Goal: Task Accomplishment & Management: Complete application form

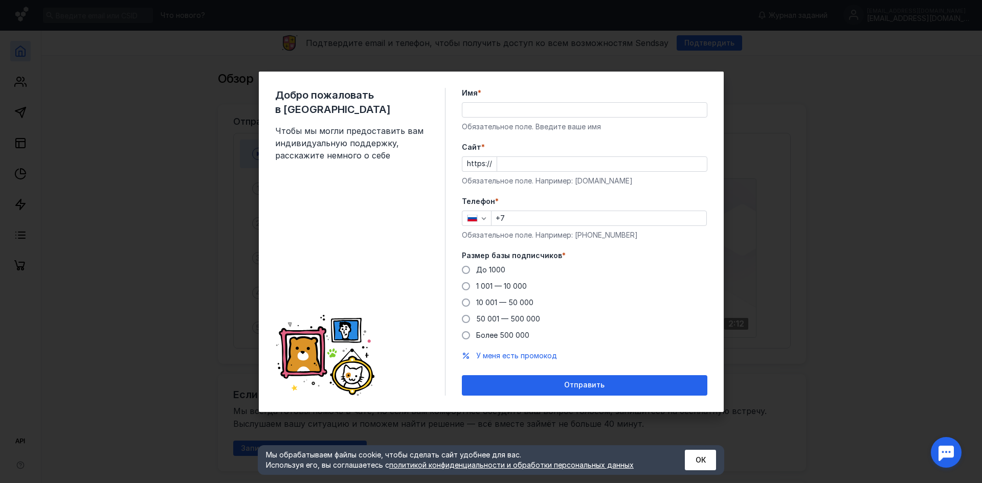
click at [810, 54] on div "Добро пожаловать в Sendsay Чтобы мы могли предоставить вам индивидуальную подде…" at bounding box center [491, 241] width 982 height 483
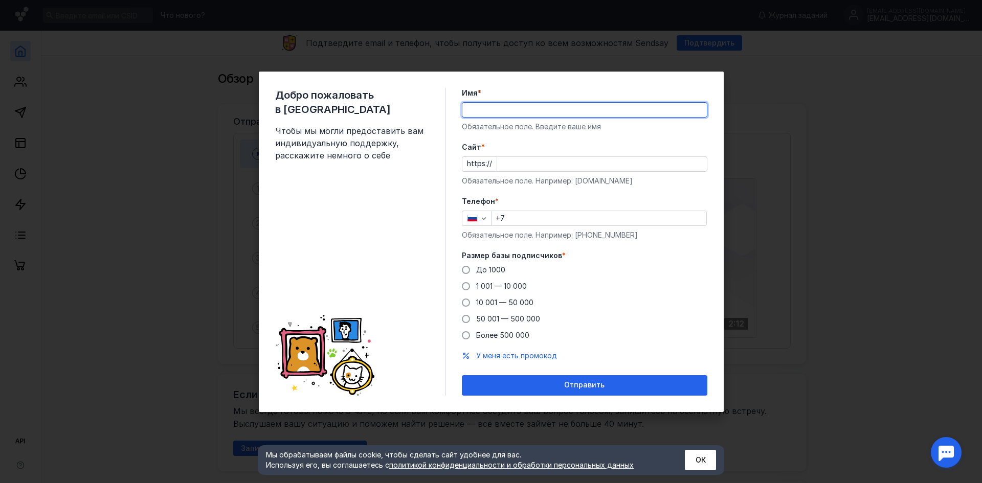
click at [494, 114] on input "Имя *" at bounding box center [584, 110] width 244 height 14
type input "kseniagolets"
click at [537, 163] on input "Cайт *" at bounding box center [602, 164] width 210 height 14
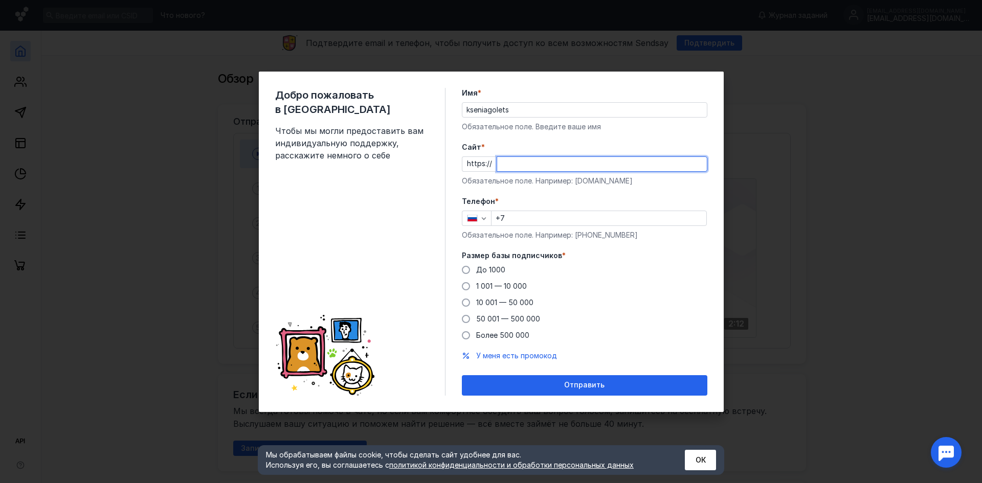
click at [524, 221] on input "+7" at bounding box center [599, 218] width 215 height 14
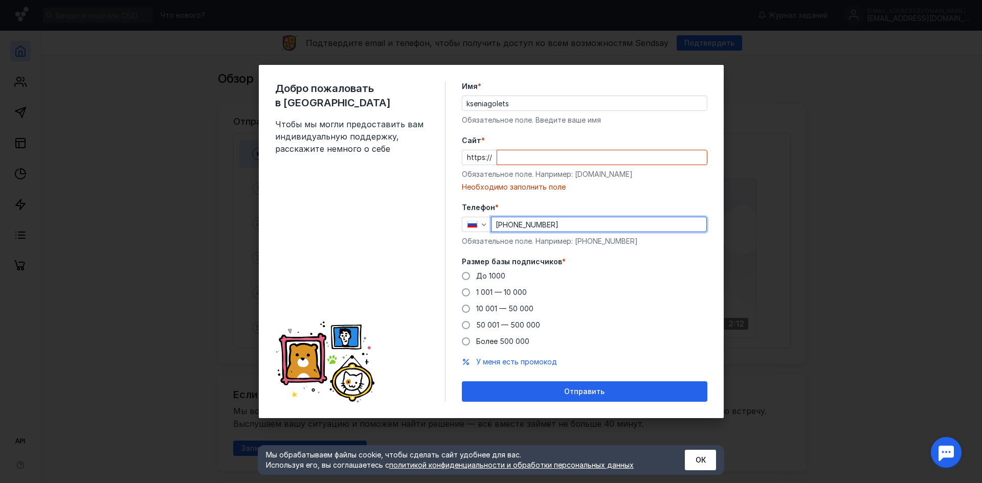
type input "[PHONE_NUMBER]"
click at [557, 165] on div "Cайт * https:// Обязательное поле. Например: [DOMAIN_NAME] Необходимо заполнить…" at bounding box center [584, 164] width 245 height 57
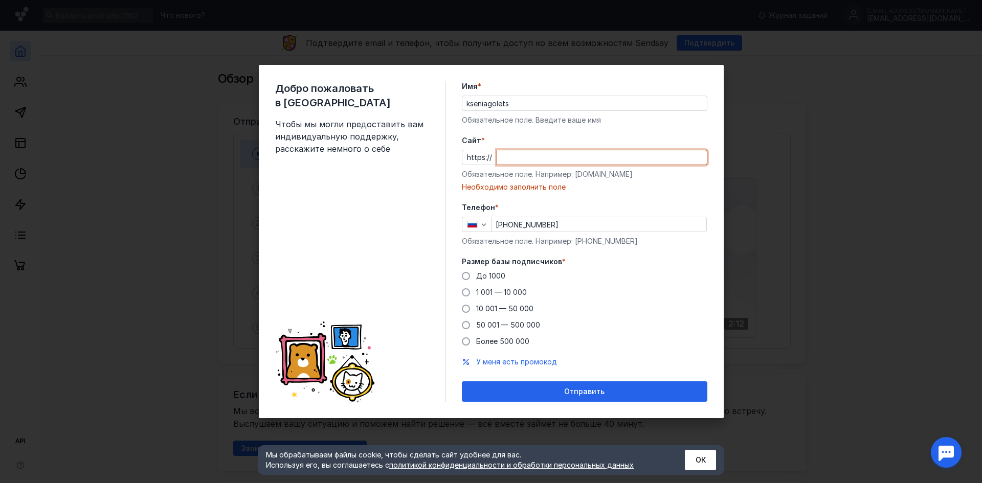
click at [560, 154] on input "Cайт *" at bounding box center [602, 157] width 210 height 14
type input "п"
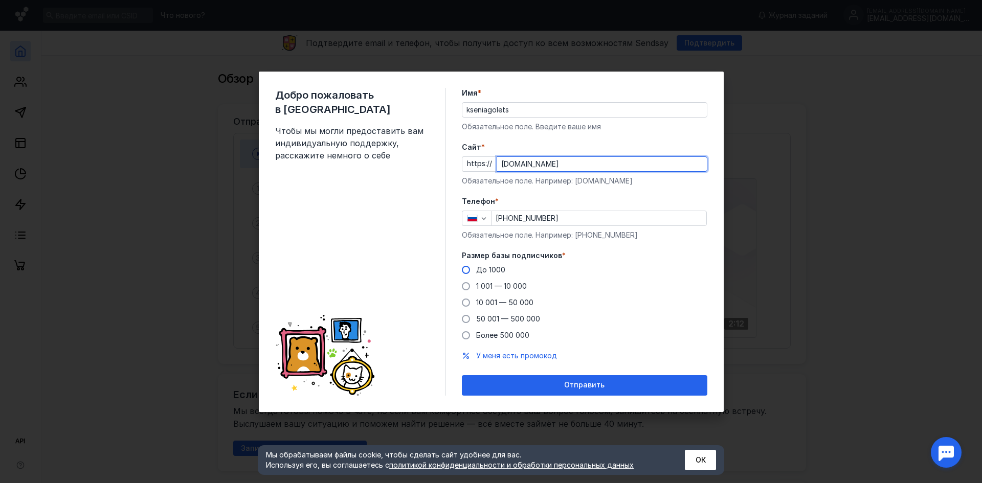
type input "[DOMAIN_NAME]"
click at [500, 268] on span "До 1000" at bounding box center [490, 269] width 29 height 9
click at [0, 0] on input "До 1000" at bounding box center [0, 0] width 0 height 0
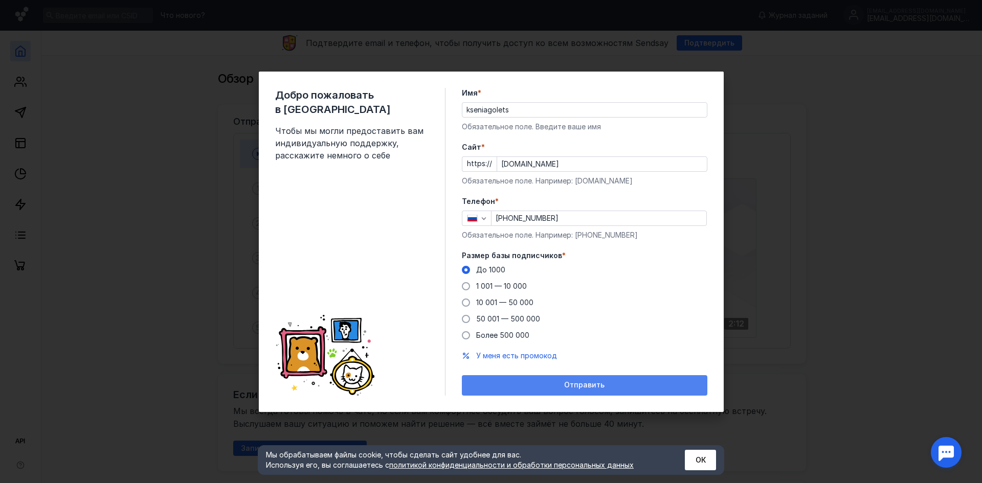
click at [573, 379] on div "Отправить" at bounding box center [584, 385] width 245 height 20
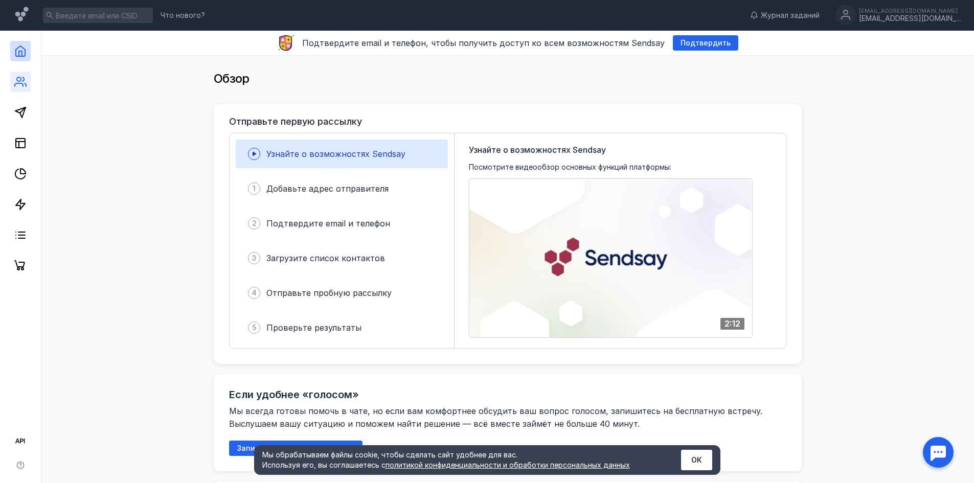
click at [13, 82] on link at bounding box center [20, 82] width 20 height 20
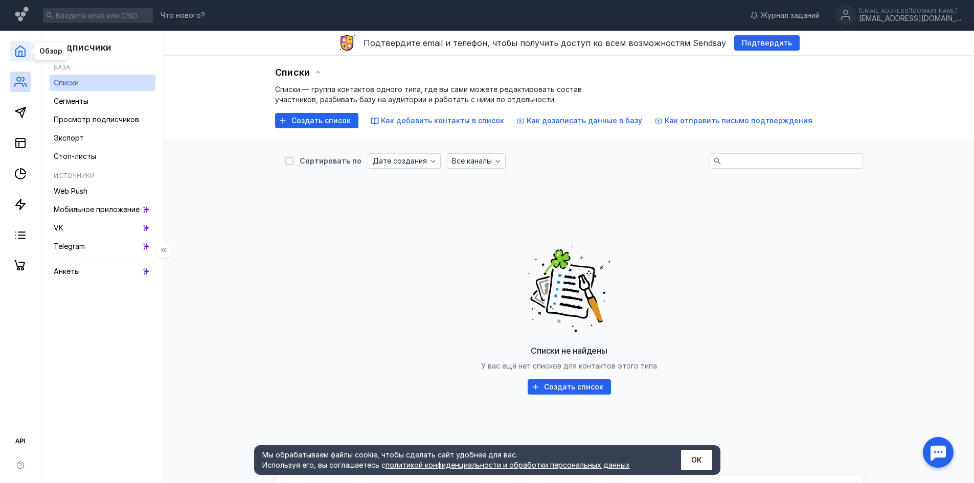
click at [17, 54] on icon at bounding box center [20, 51] width 12 height 12
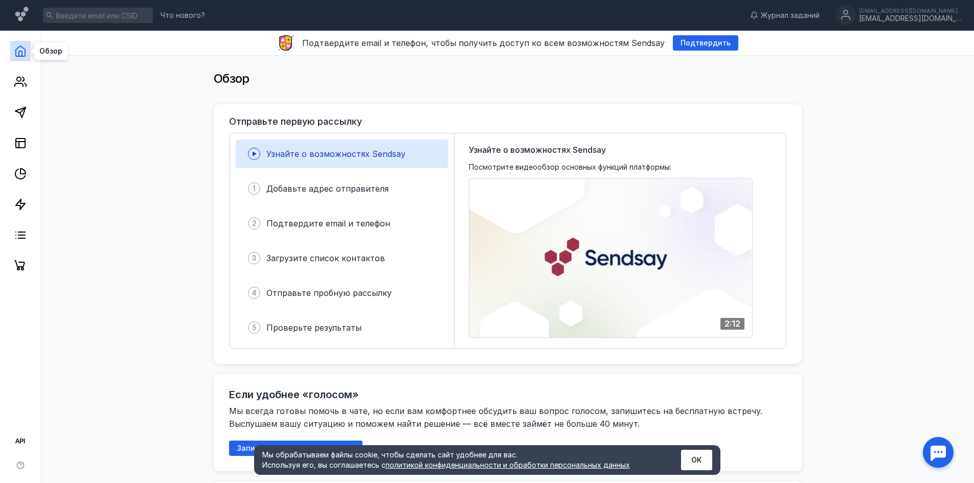
click at [17, 56] on icon at bounding box center [20, 51] width 12 height 12
click at [13, 87] on link at bounding box center [20, 82] width 20 height 20
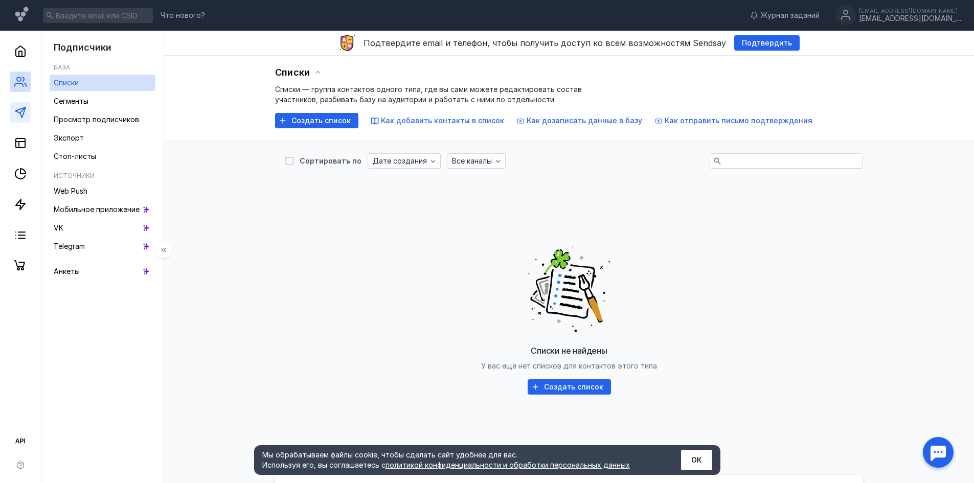
click at [21, 119] on link at bounding box center [20, 112] width 20 height 20
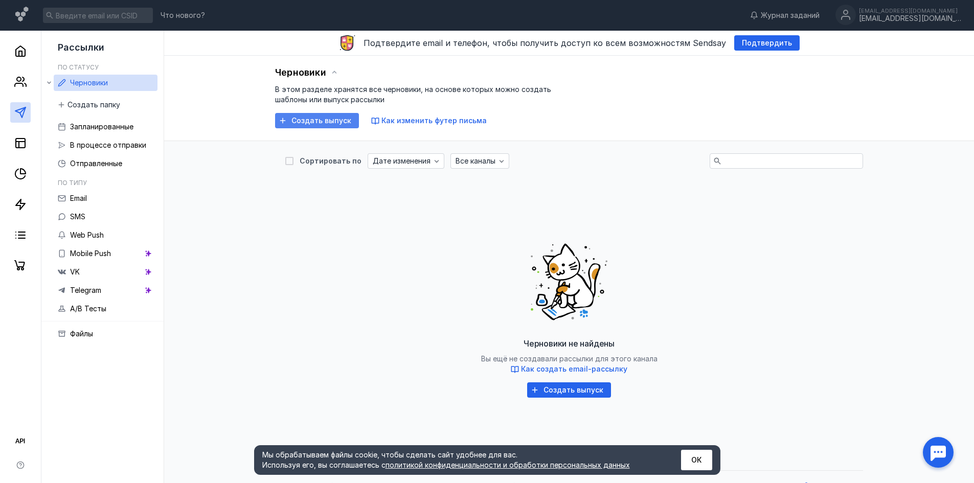
click at [336, 118] on span "Создать выпуск" at bounding box center [322, 121] width 60 height 9
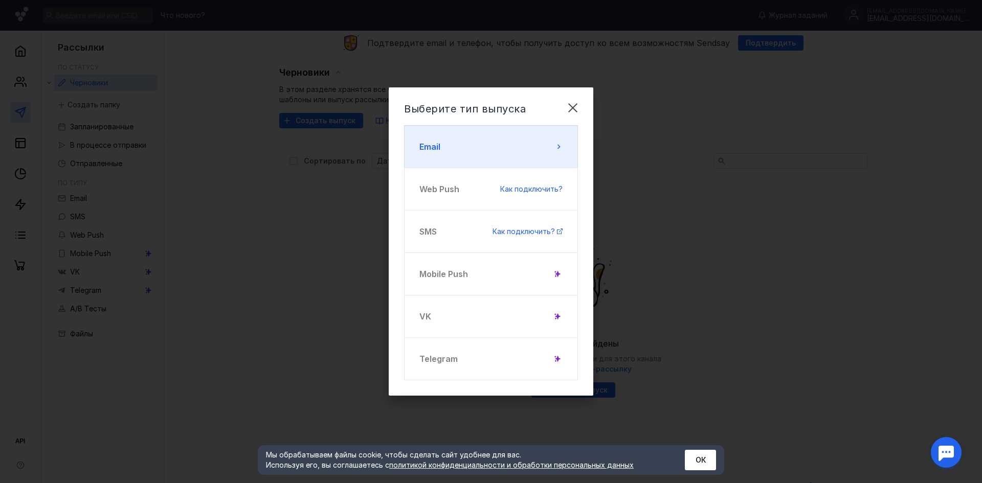
click at [544, 137] on button "Email" at bounding box center [491, 146] width 174 height 43
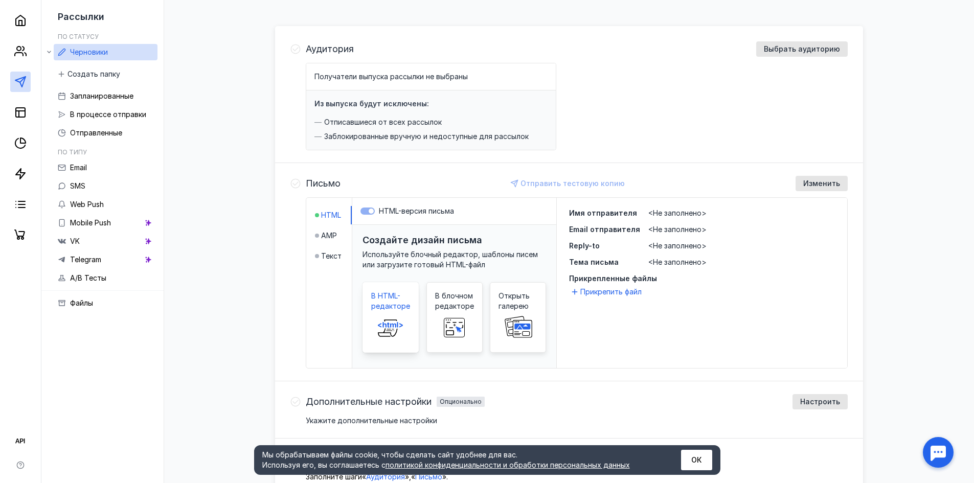
scroll to position [2, 0]
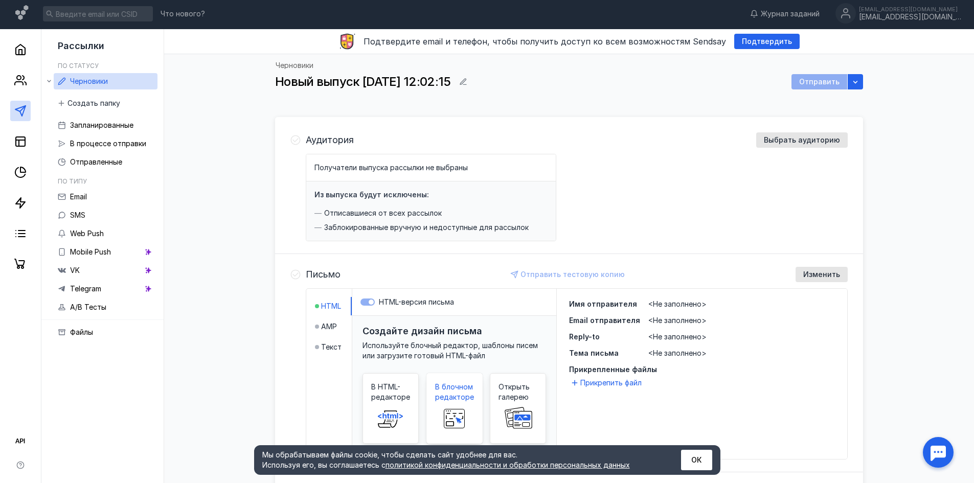
click at [466, 389] on span "В блочном редакторе" at bounding box center [454, 392] width 39 height 20
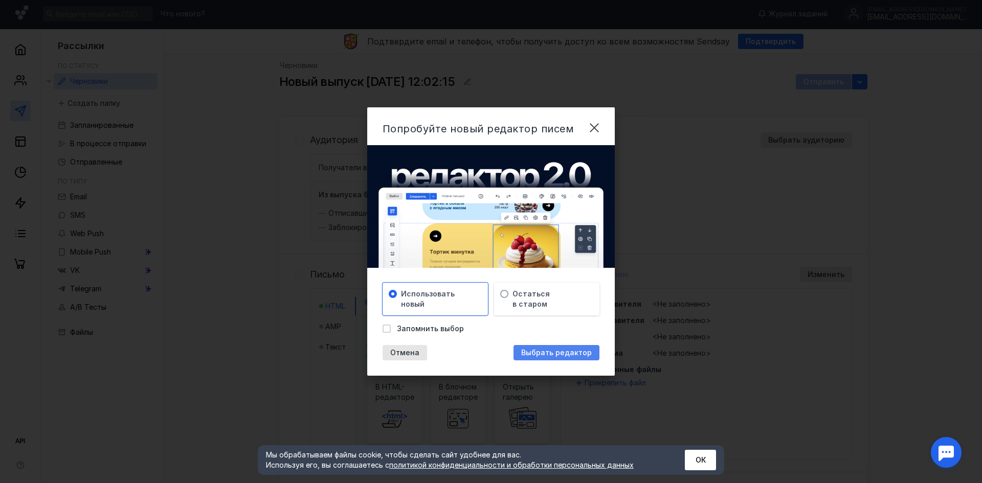
click at [562, 353] on span "Выбрать редактор" at bounding box center [556, 353] width 71 height 9
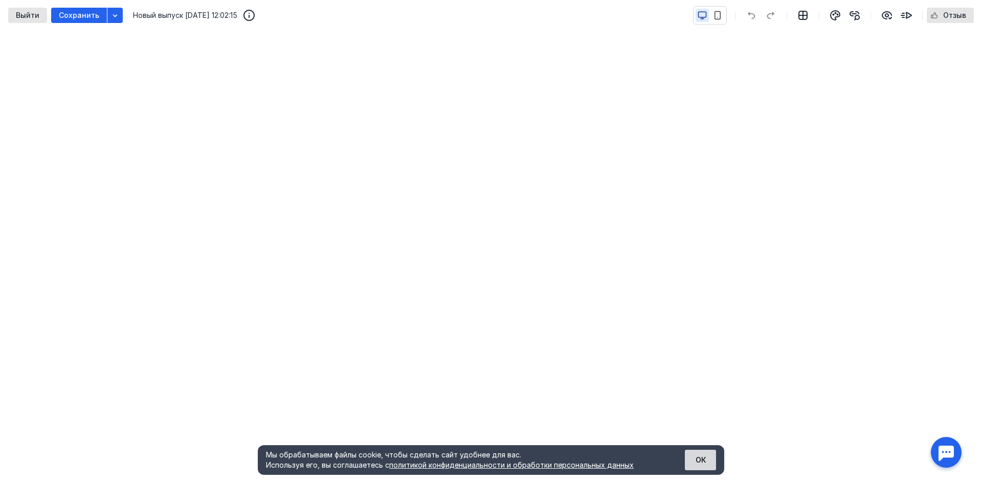
click at [697, 453] on button "ОК" at bounding box center [700, 460] width 31 height 20
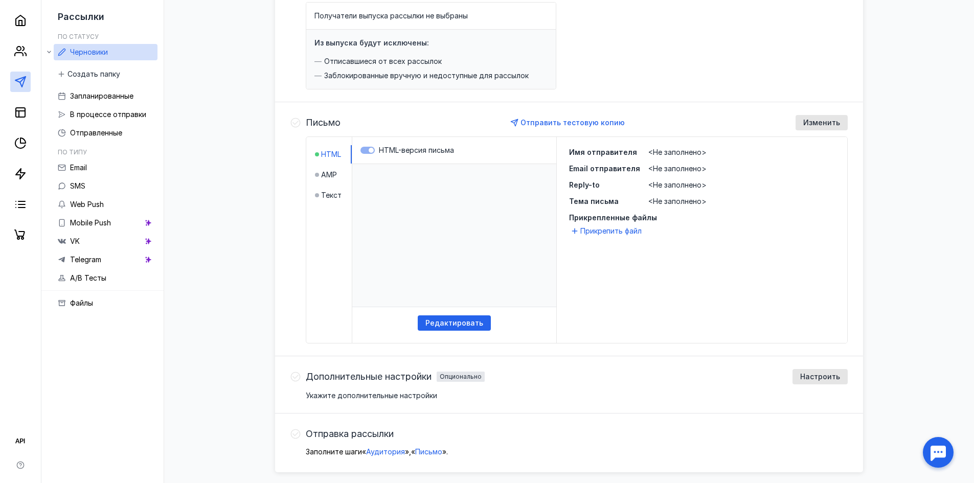
scroll to position [191, 0]
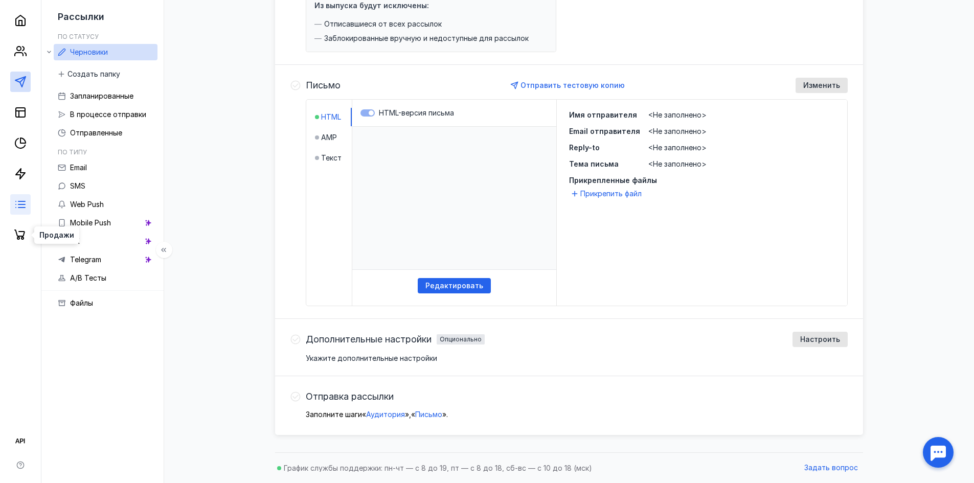
click at [17, 237] on icon at bounding box center [19, 235] width 11 height 10
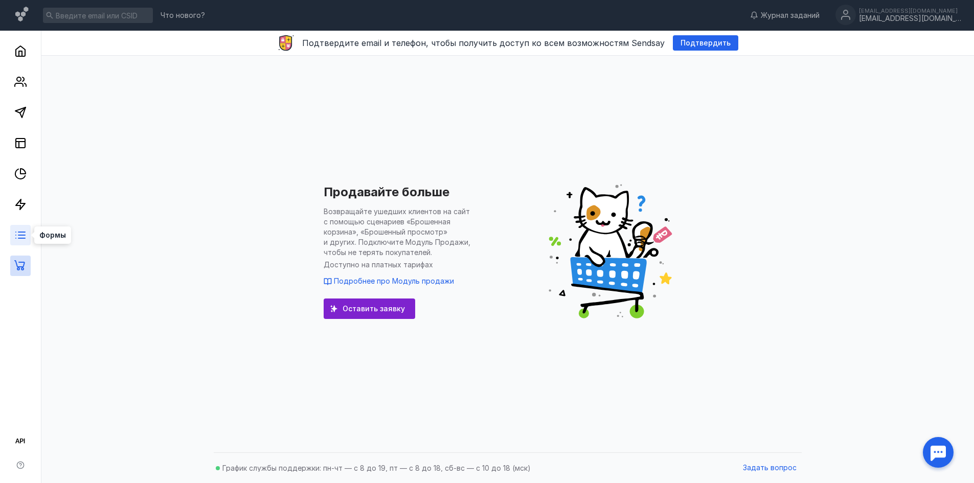
click at [23, 234] on icon at bounding box center [20, 235] width 12 height 12
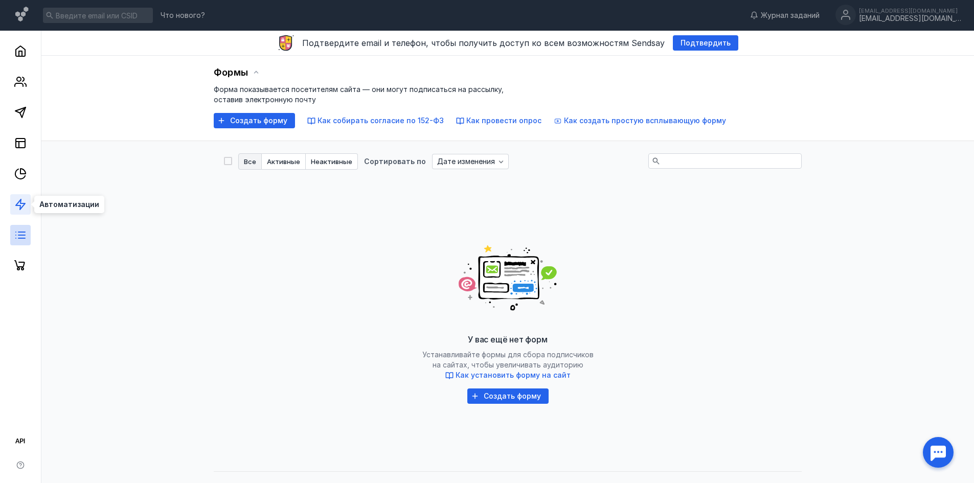
click at [19, 200] on icon at bounding box center [20, 204] width 12 height 12
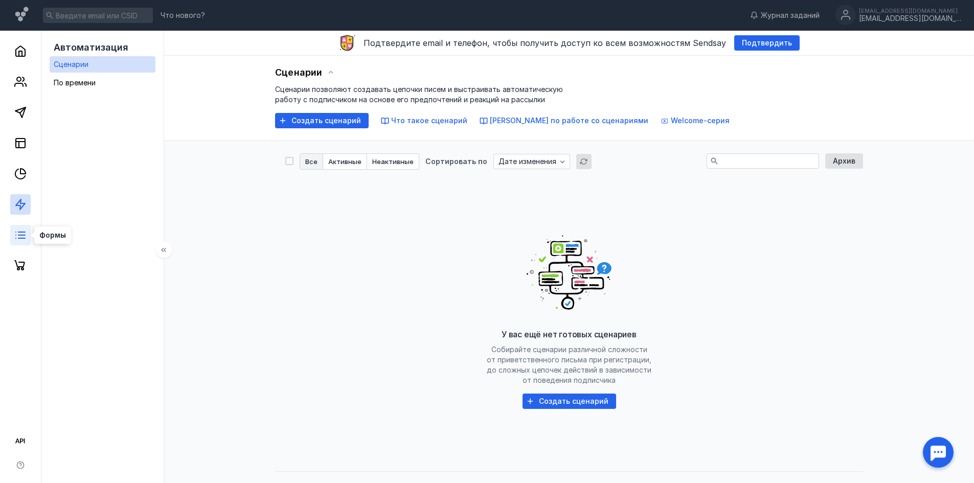
click at [26, 231] on icon at bounding box center [20, 235] width 12 height 12
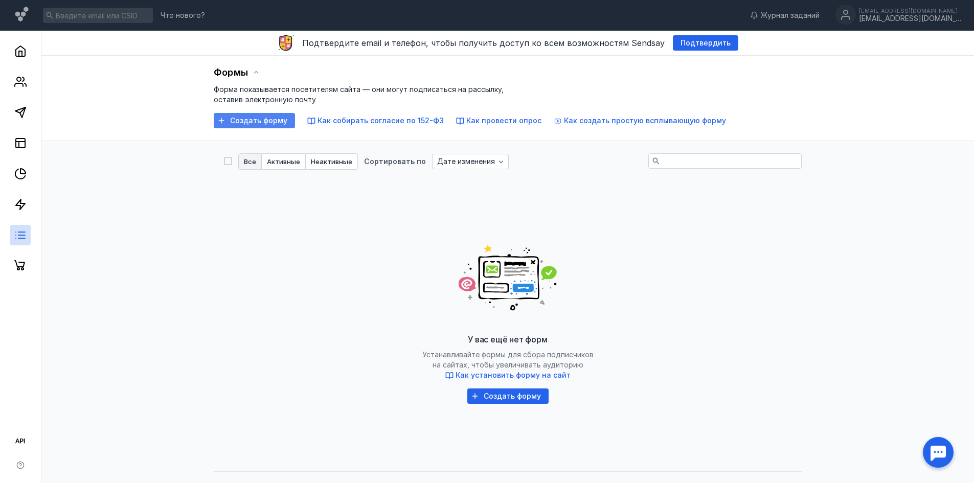
click at [267, 117] on span "Создать форму" at bounding box center [258, 121] width 57 height 9
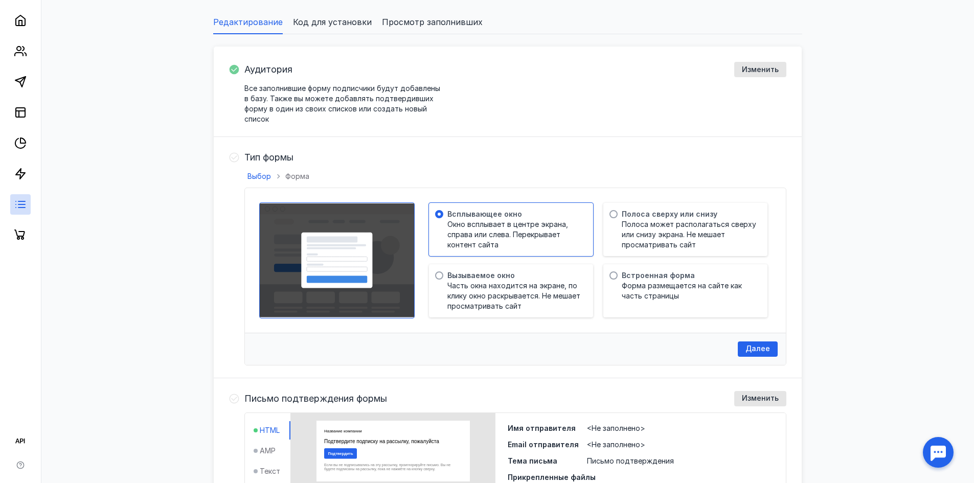
scroll to position [153, 0]
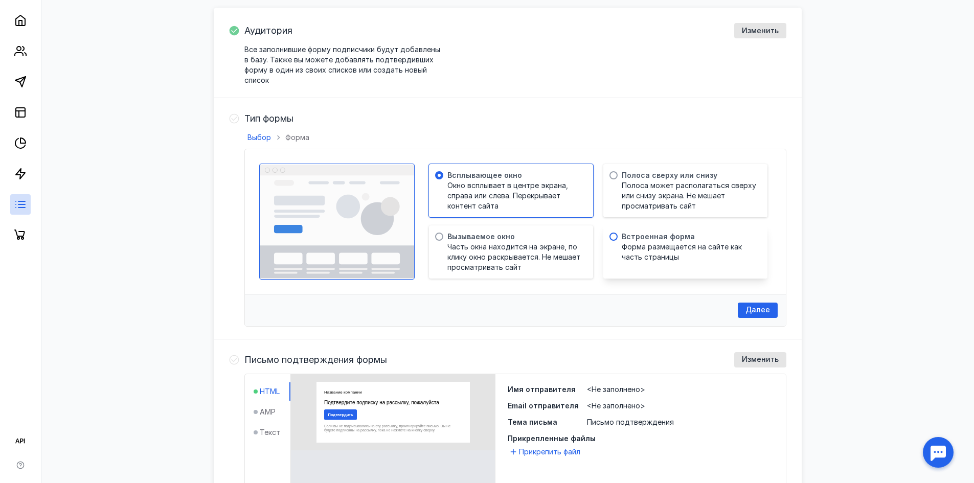
click at [687, 249] on span "Форма размещается на сайте как часть страницы" at bounding box center [690, 252] width 136 height 20
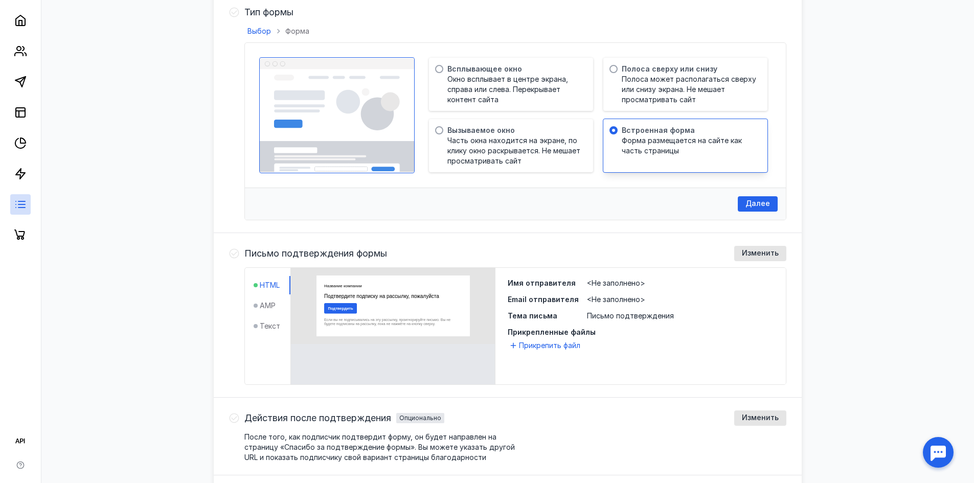
scroll to position [359, 0]
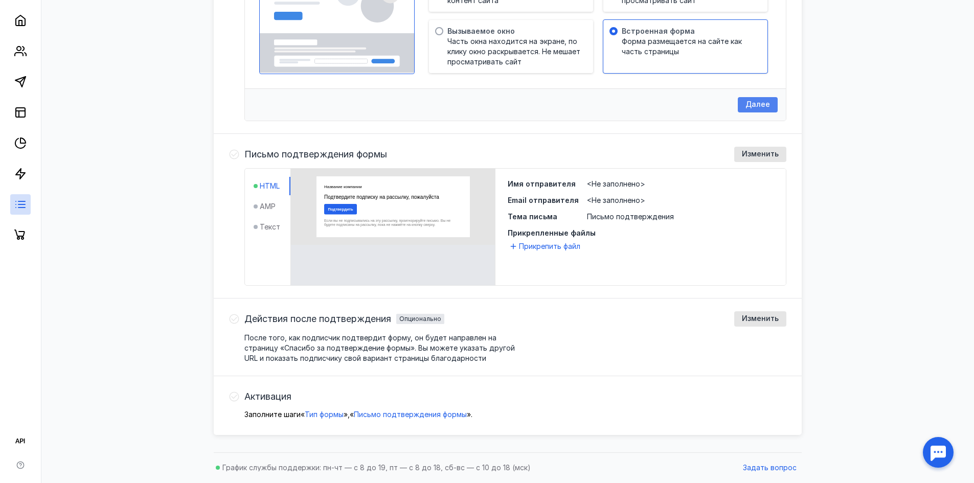
click at [767, 103] on span "Далее" at bounding box center [758, 104] width 25 height 9
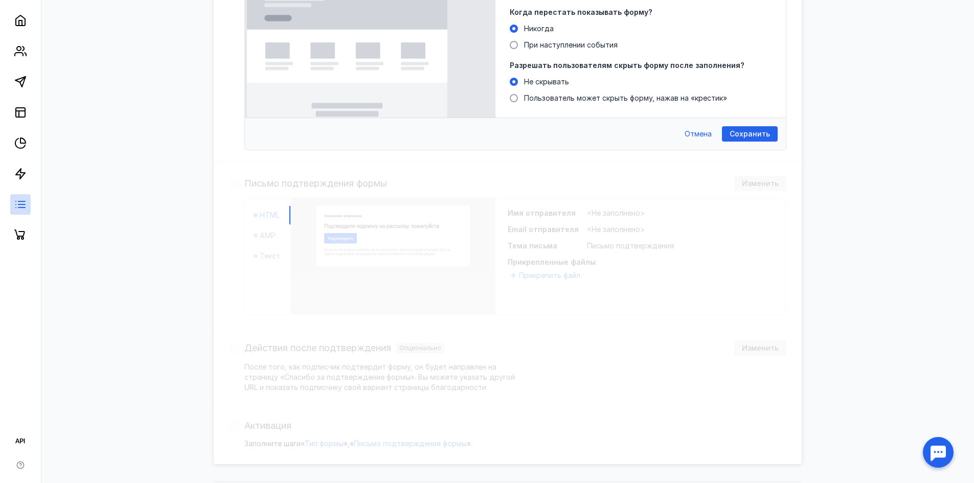
scroll to position [0, 0]
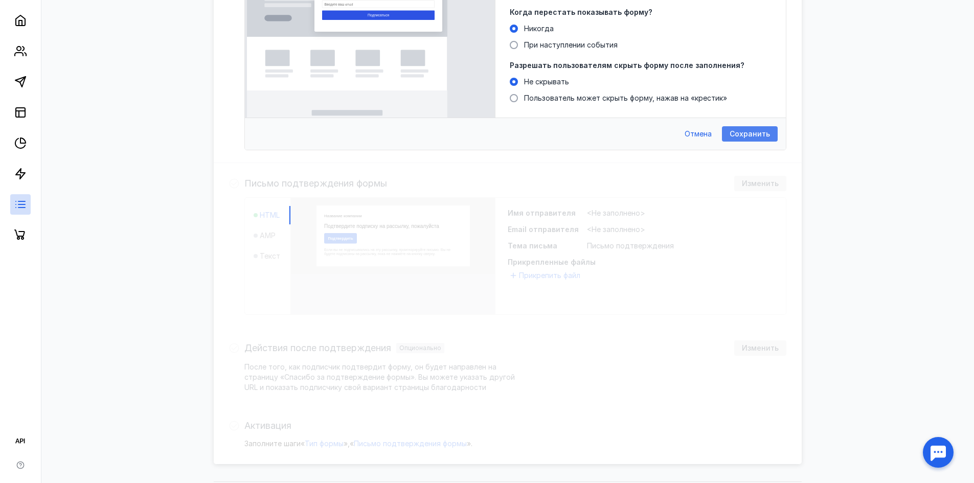
click at [736, 133] on span "Сохранить" at bounding box center [750, 134] width 40 height 9
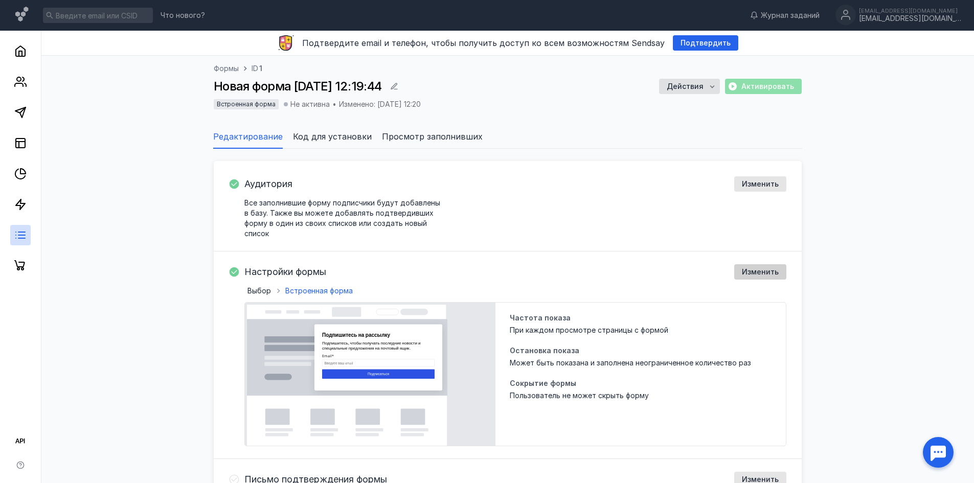
click at [749, 267] on div "Изменить" at bounding box center [760, 271] width 52 height 15
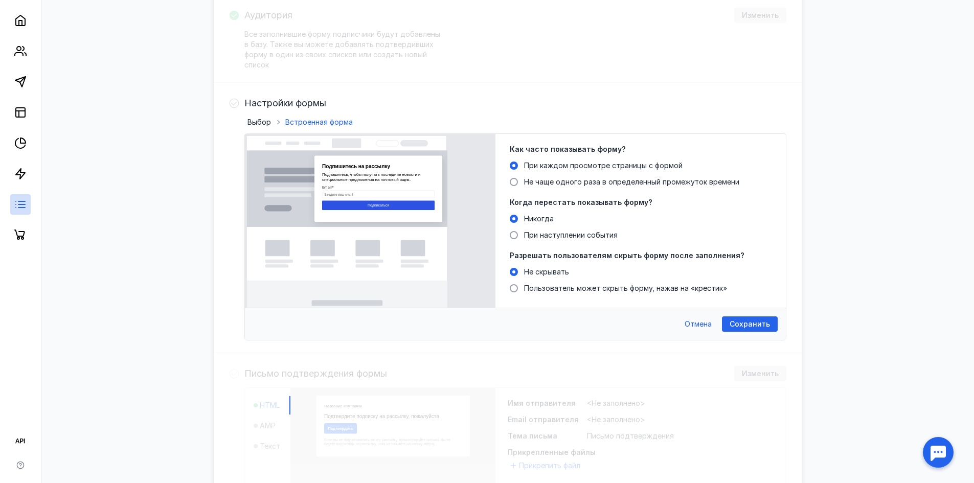
scroll to position [256, 0]
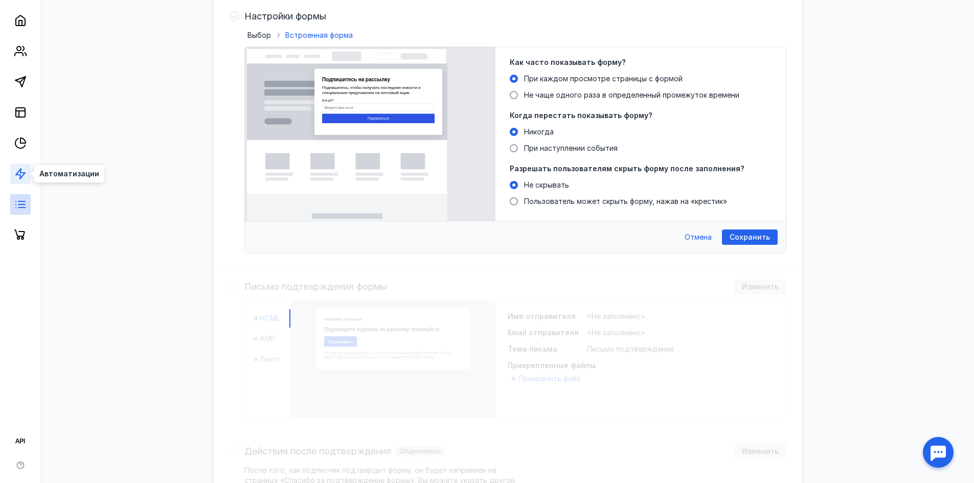
click at [19, 171] on polygon at bounding box center [20, 174] width 9 height 10
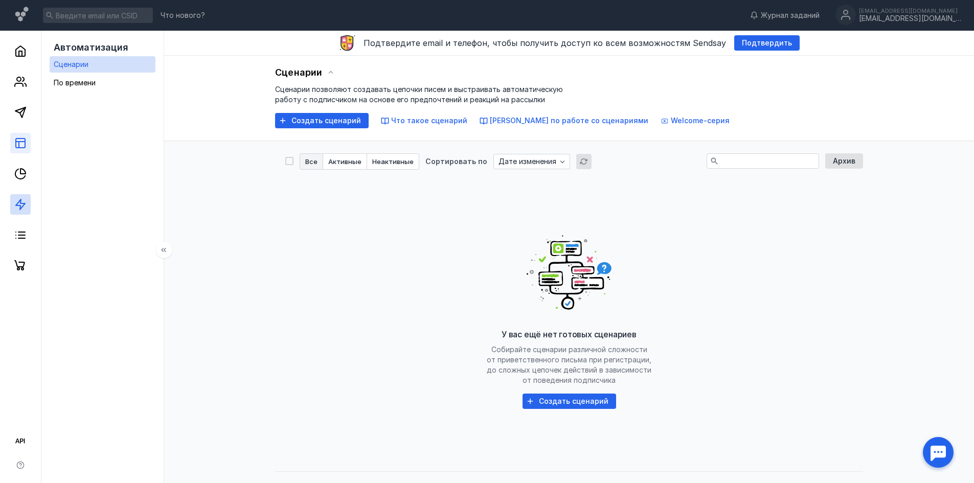
click at [20, 152] on link at bounding box center [20, 143] width 20 height 20
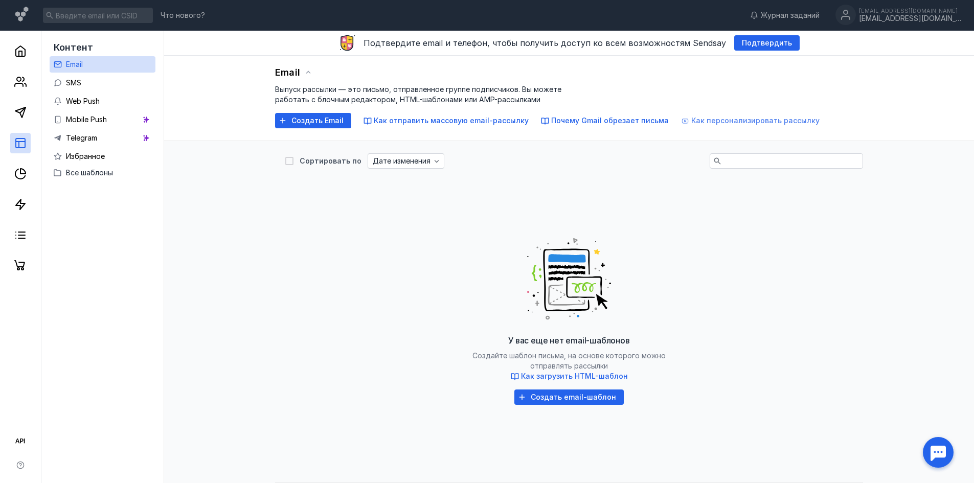
click at [712, 124] on span "Как персонализировать рассылку" at bounding box center [755, 120] width 128 height 9
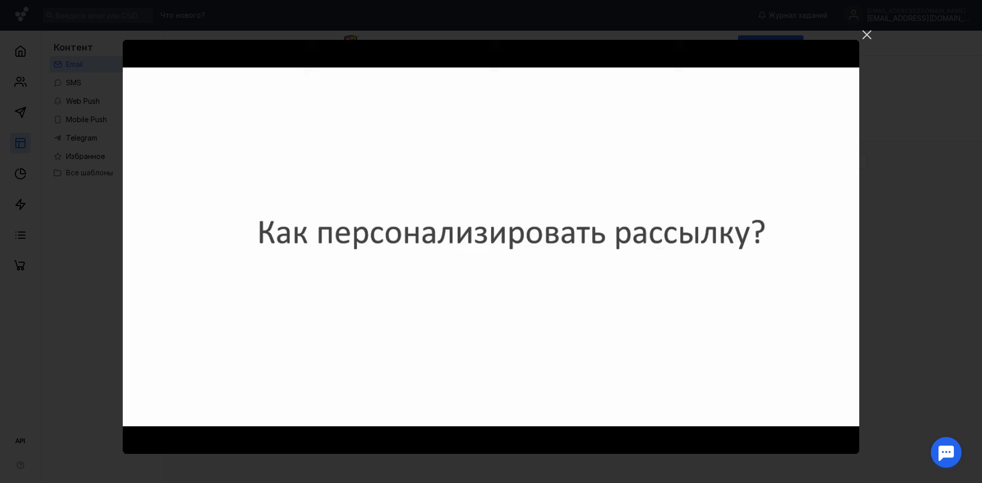
drag, startPoint x: 873, startPoint y: 3, endPoint x: 873, endPoint y: 23, distance: 19.4
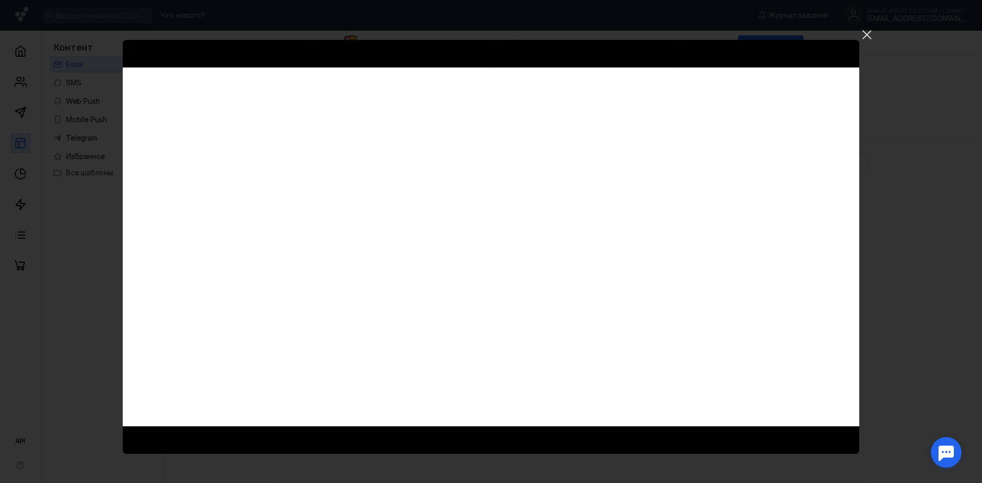
click at [870, 16] on div "Ваш браузер не поддерживает воспроизведение видео. Пожалуйста, обновите ваш бра…" at bounding box center [491, 241] width 982 height 483
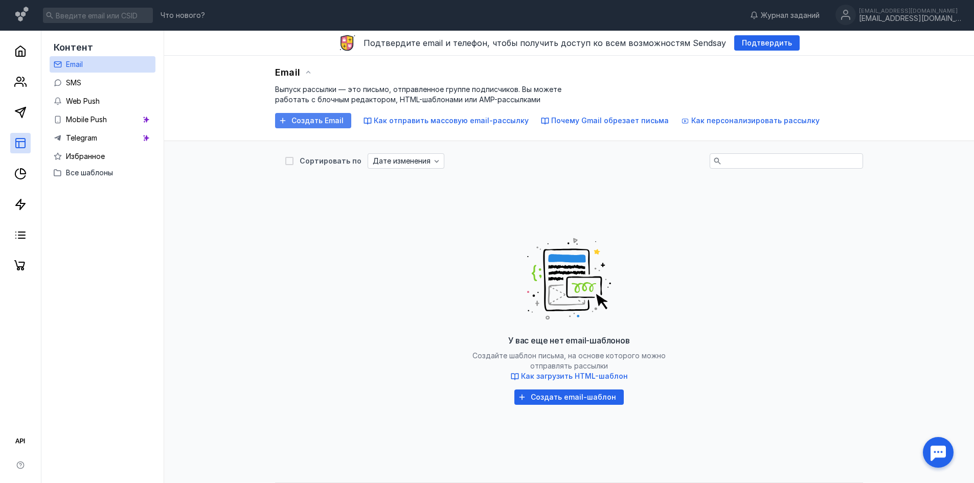
click at [303, 119] on span "Создать Email" at bounding box center [318, 121] width 52 height 9
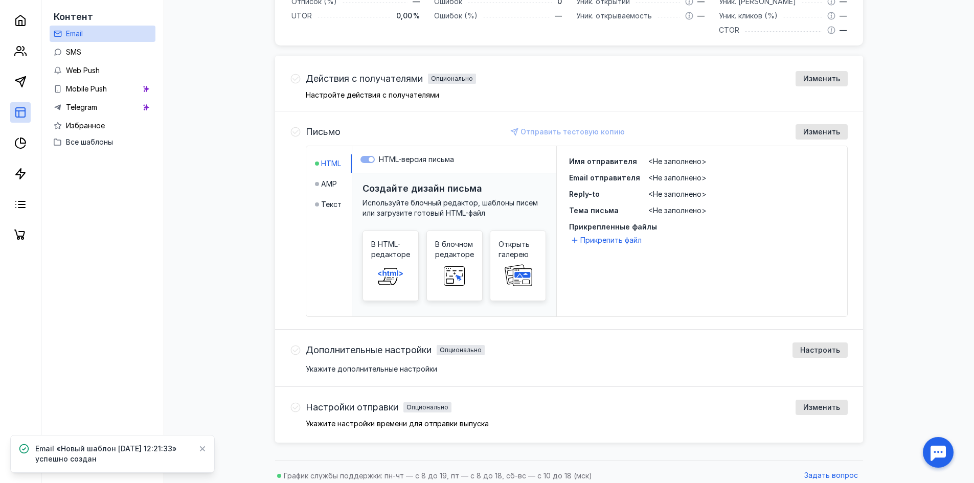
scroll to position [269, 0]
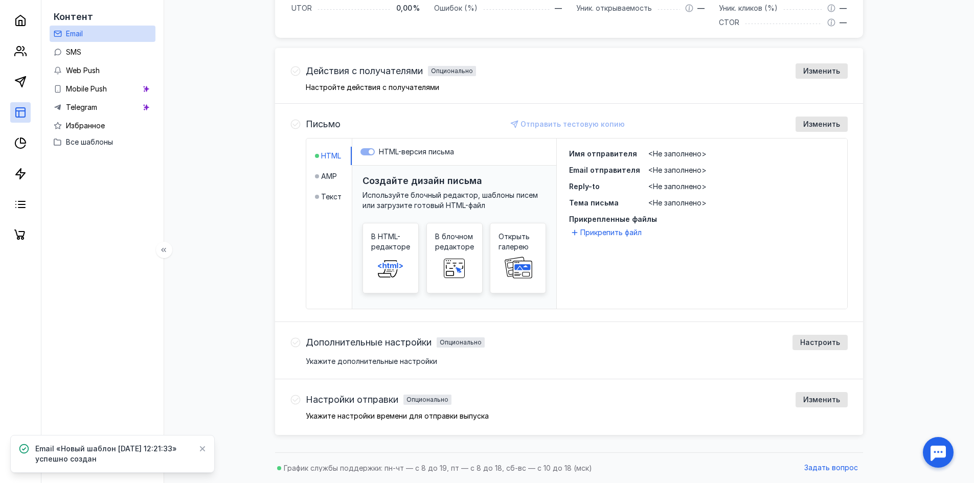
click at [33, 86] on div at bounding box center [20, 122] width 41 height 245
click at [17, 83] on icon at bounding box center [20, 82] width 12 height 12
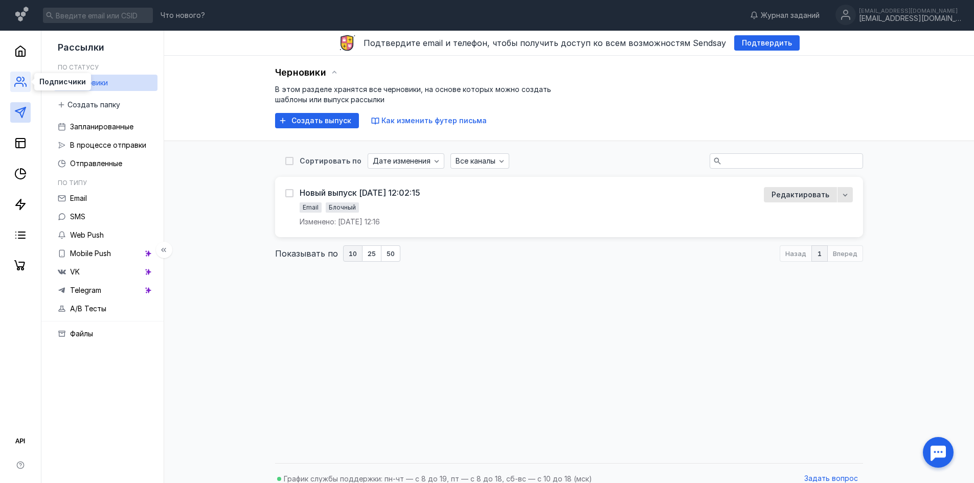
click at [24, 83] on icon at bounding box center [20, 82] width 12 height 12
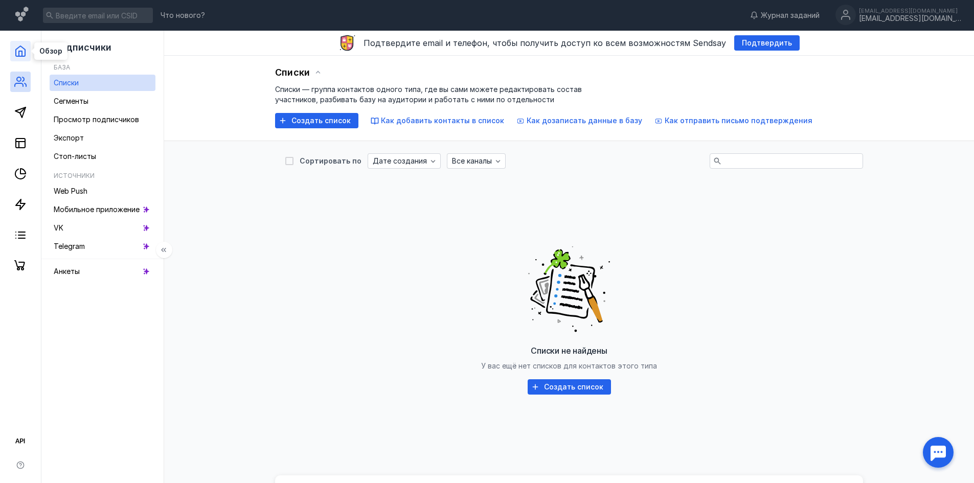
click at [18, 56] on icon at bounding box center [20, 51] width 9 height 10
